Goal: Task Accomplishment & Management: Use online tool/utility

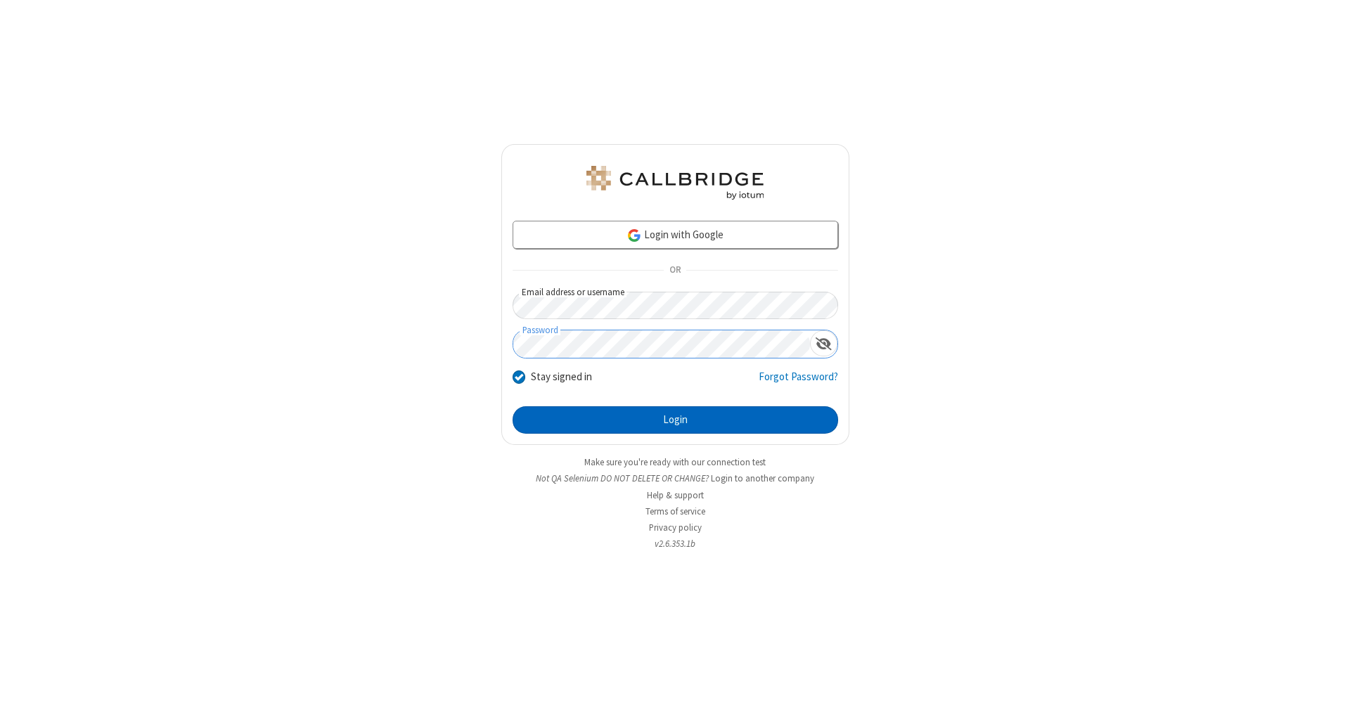
click at [675, 420] on button "Login" at bounding box center [676, 420] width 326 height 28
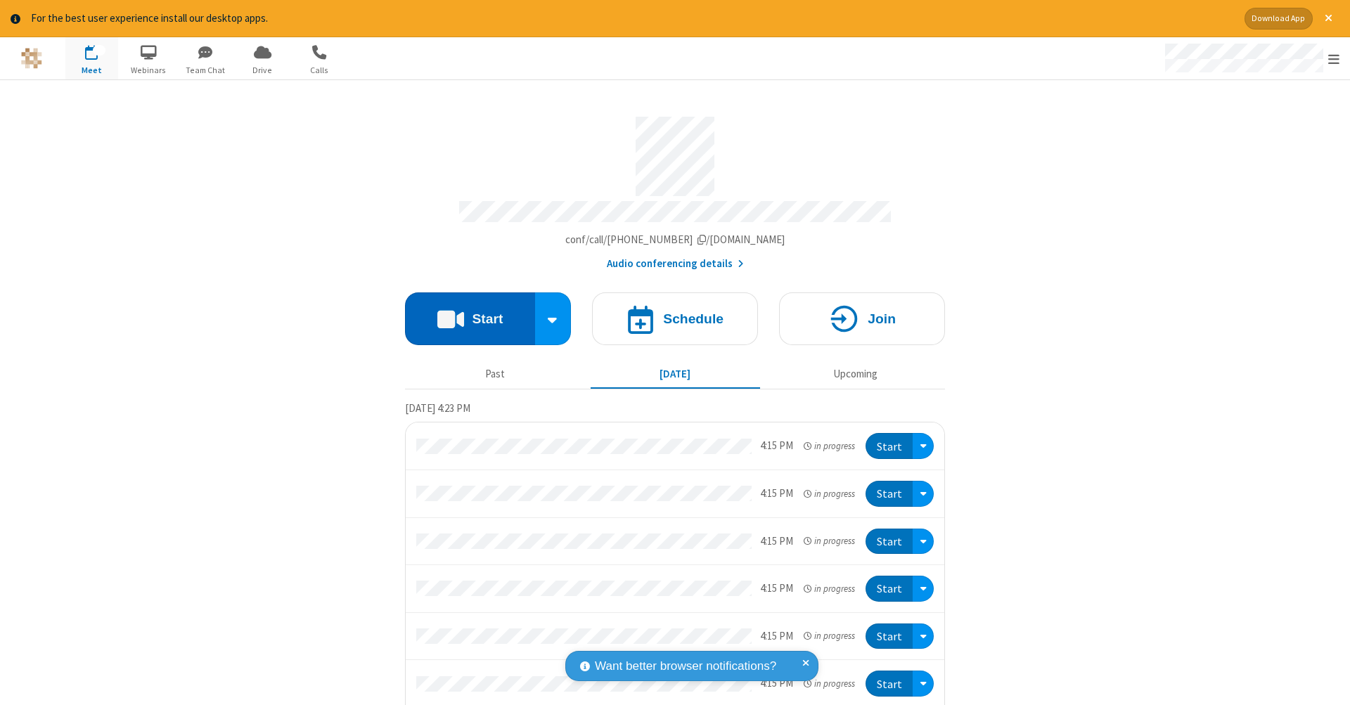
click at [464, 311] on button "Start" at bounding box center [470, 319] width 130 height 53
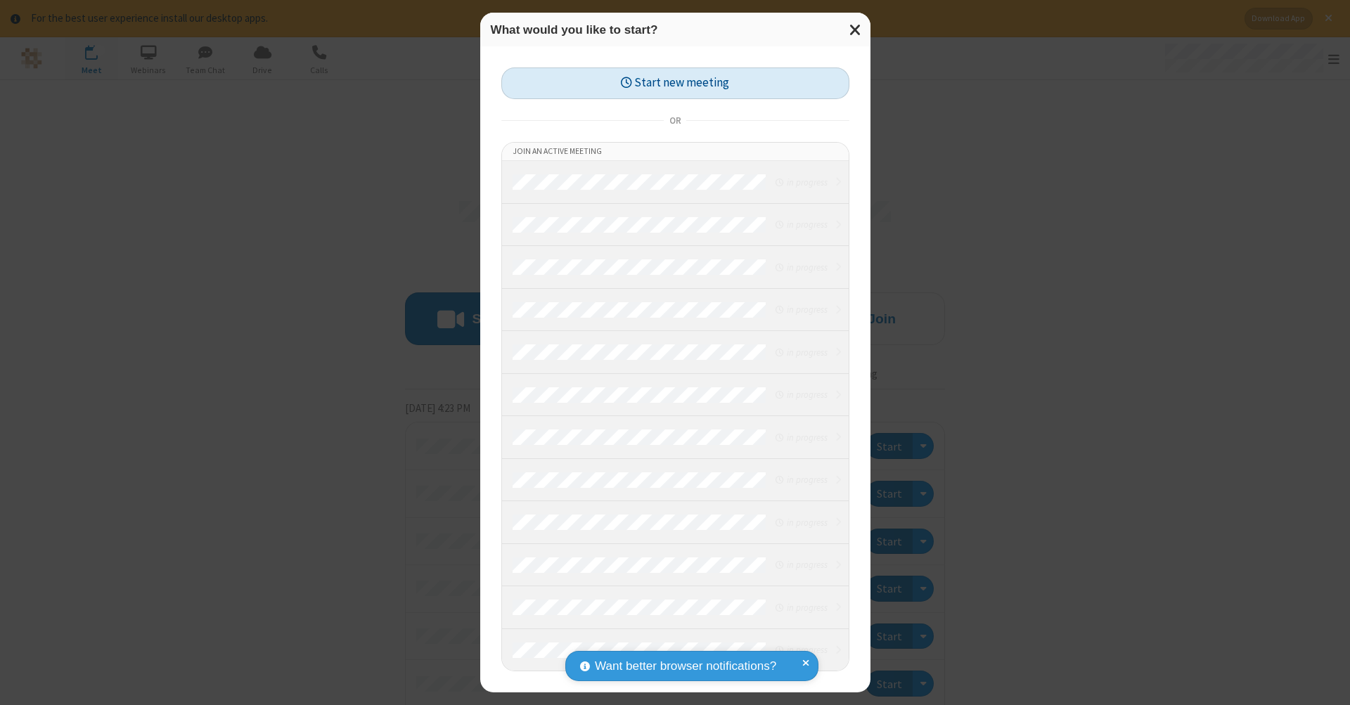
click at [675, 83] on button "Start new meeting" at bounding box center [675, 84] width 348 height 32
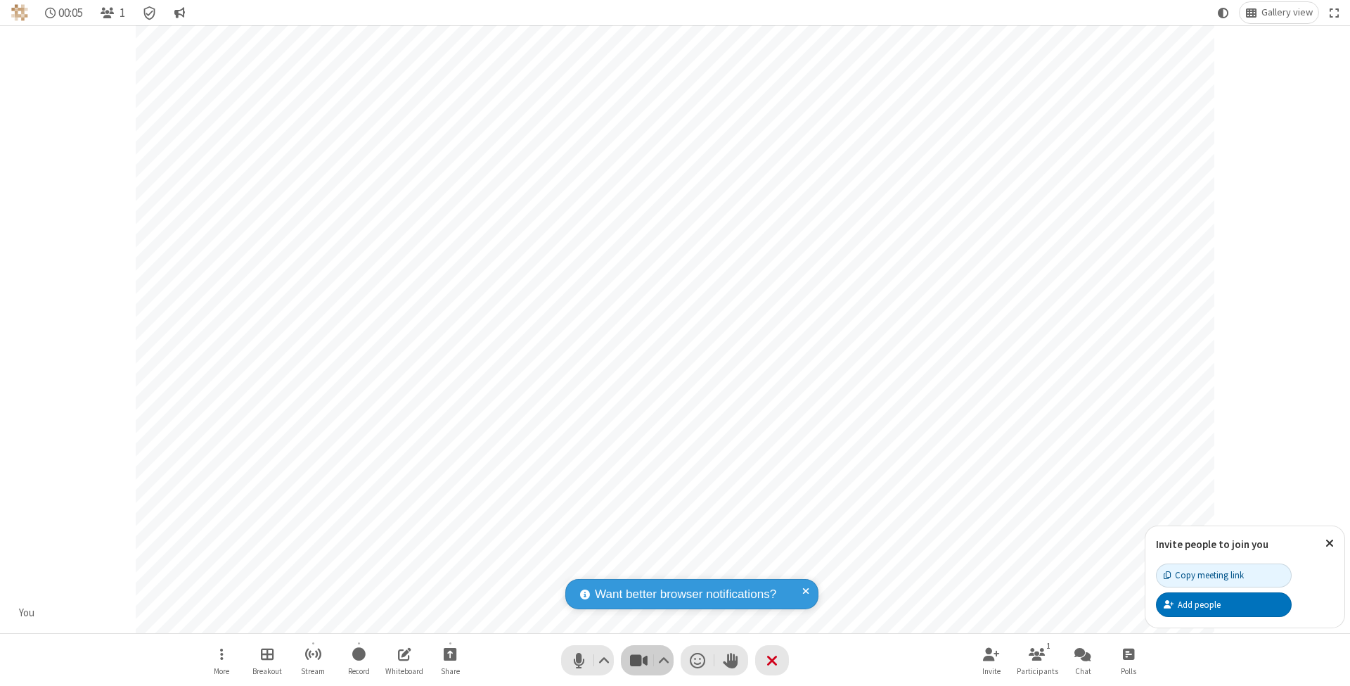
click at [638, 660] on span "Stop video (⌘+Shift+V)" at bounding box center [638, 660] width 21 height 20
click at [638, 660] on span "Start video (⌘+Shift+V)" at bounding box center [638, 660] width 21 height 20
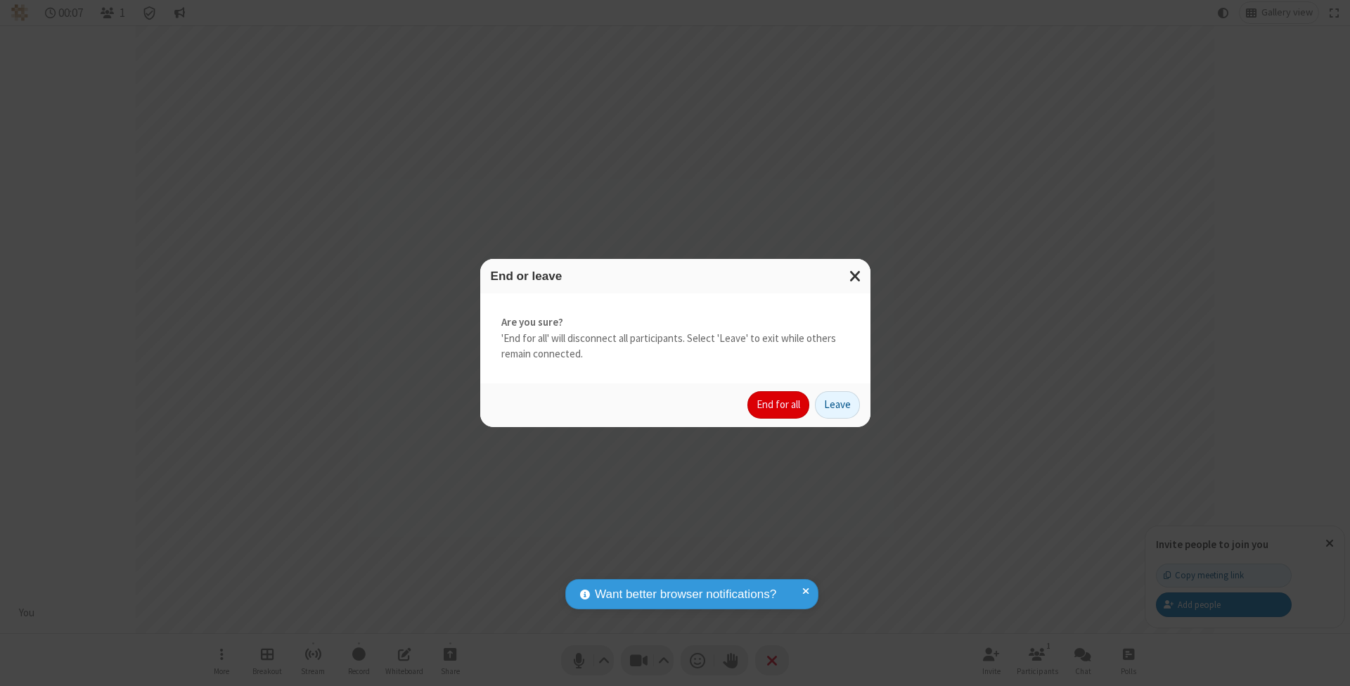
click at [779, 404] on button "End for all" at bounding box center [778, 405] width 62 height 28
